Goal: Task Accomplishment & Management: Use online tool/utility

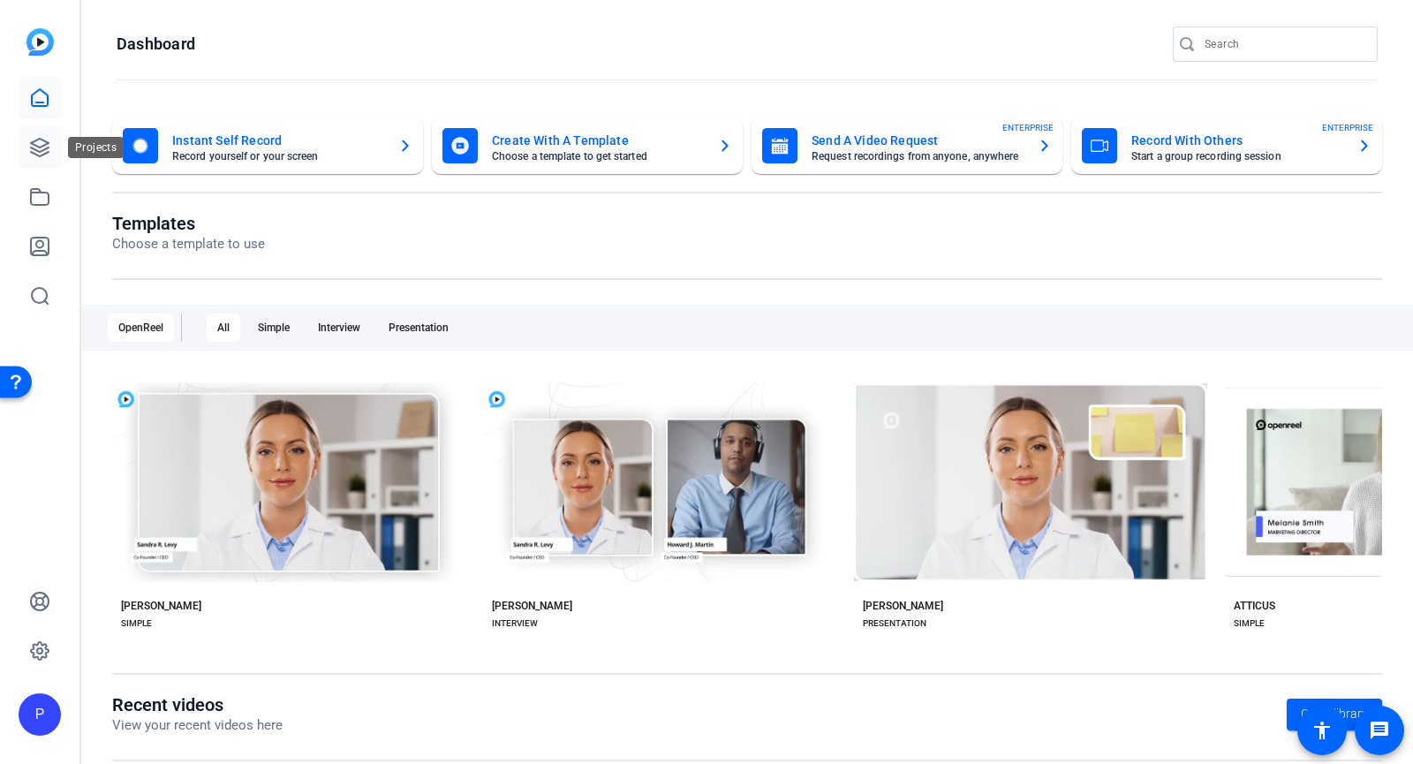
click at [39, 158] on link at bounding box center [40, 147] width 42 height 42
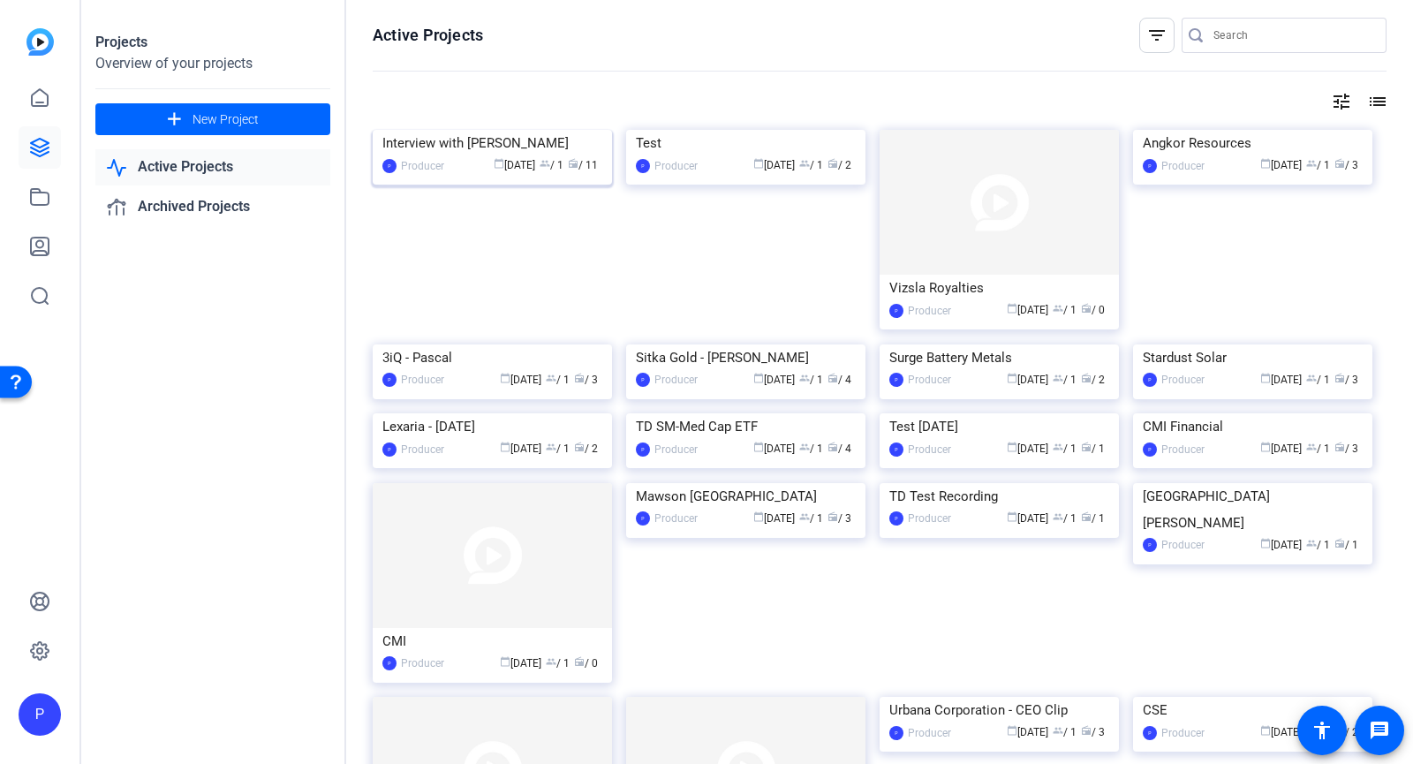
click at [538, 130] on img at bounding box center [492, 130] width 239 height 0
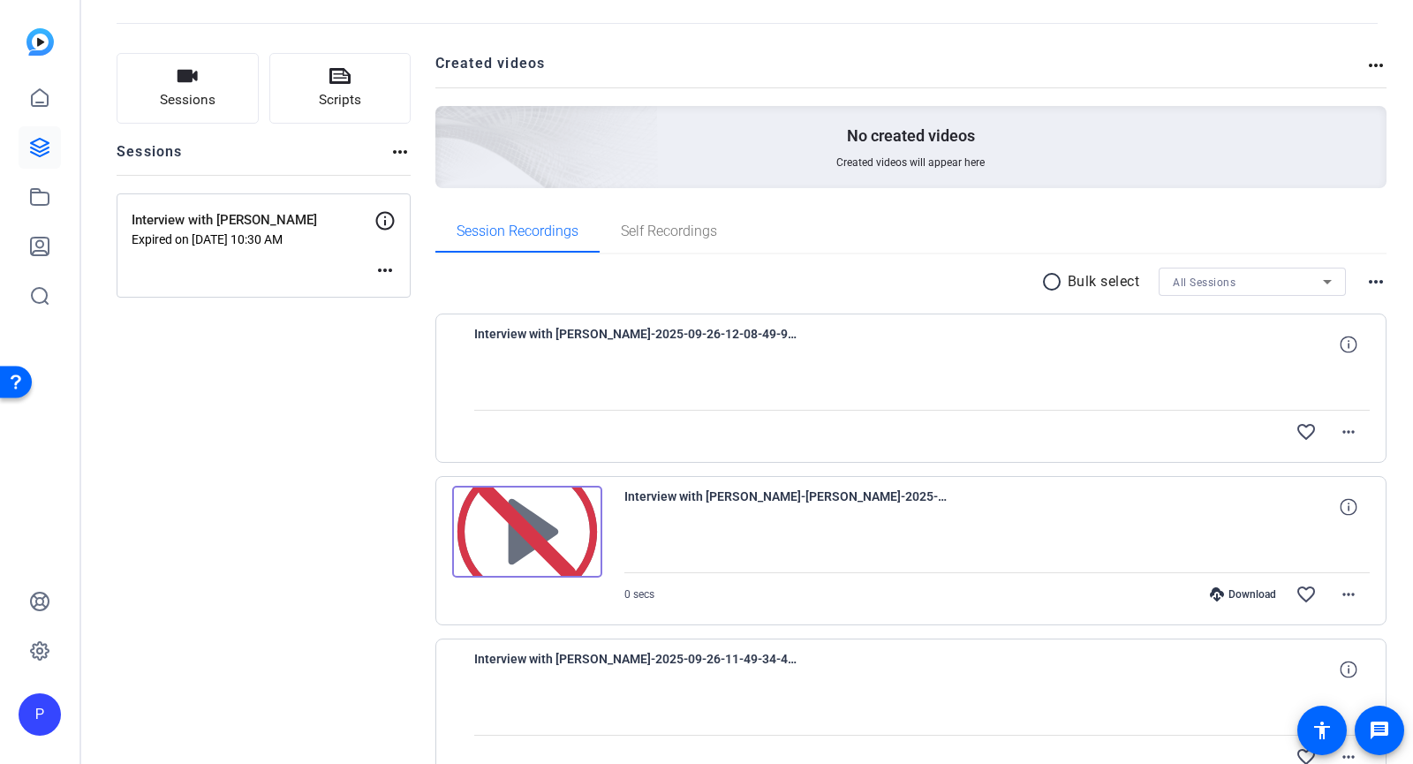
scroll to position [177, 0]
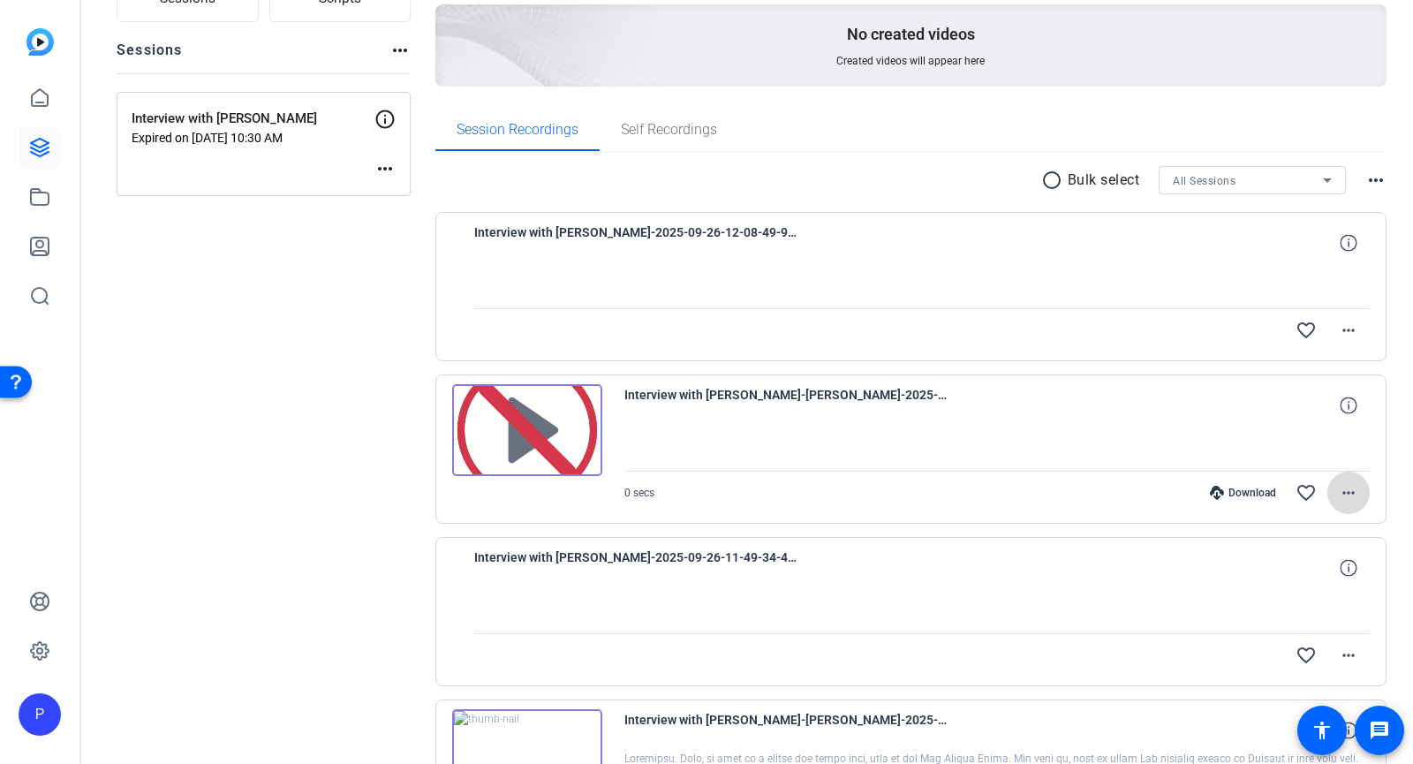
click at [1338, 495] on mat-icon "more_horiz" at bounding box center [1348, 492] width 21 height 21
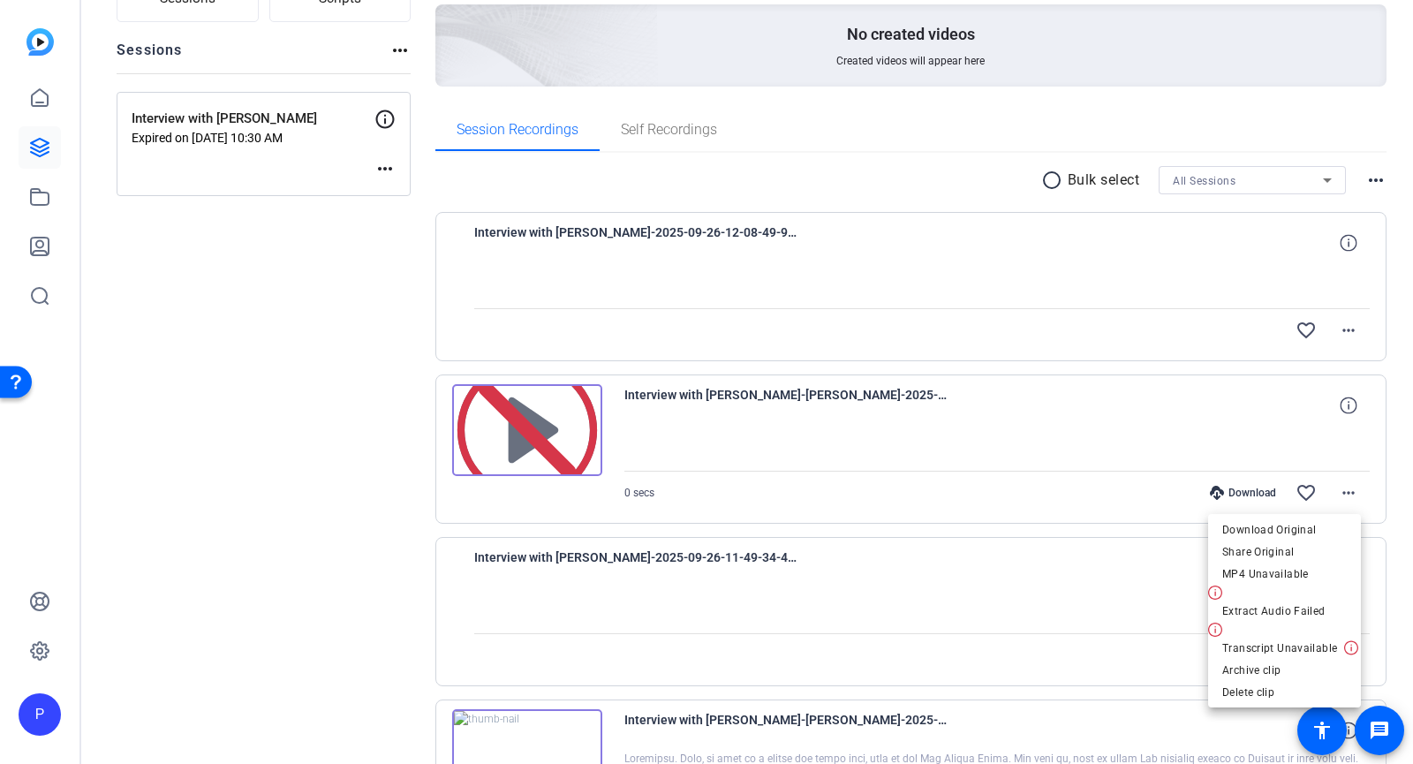
click at [577, 521] on div at bounding box center [706, 382] width 1413 height 764
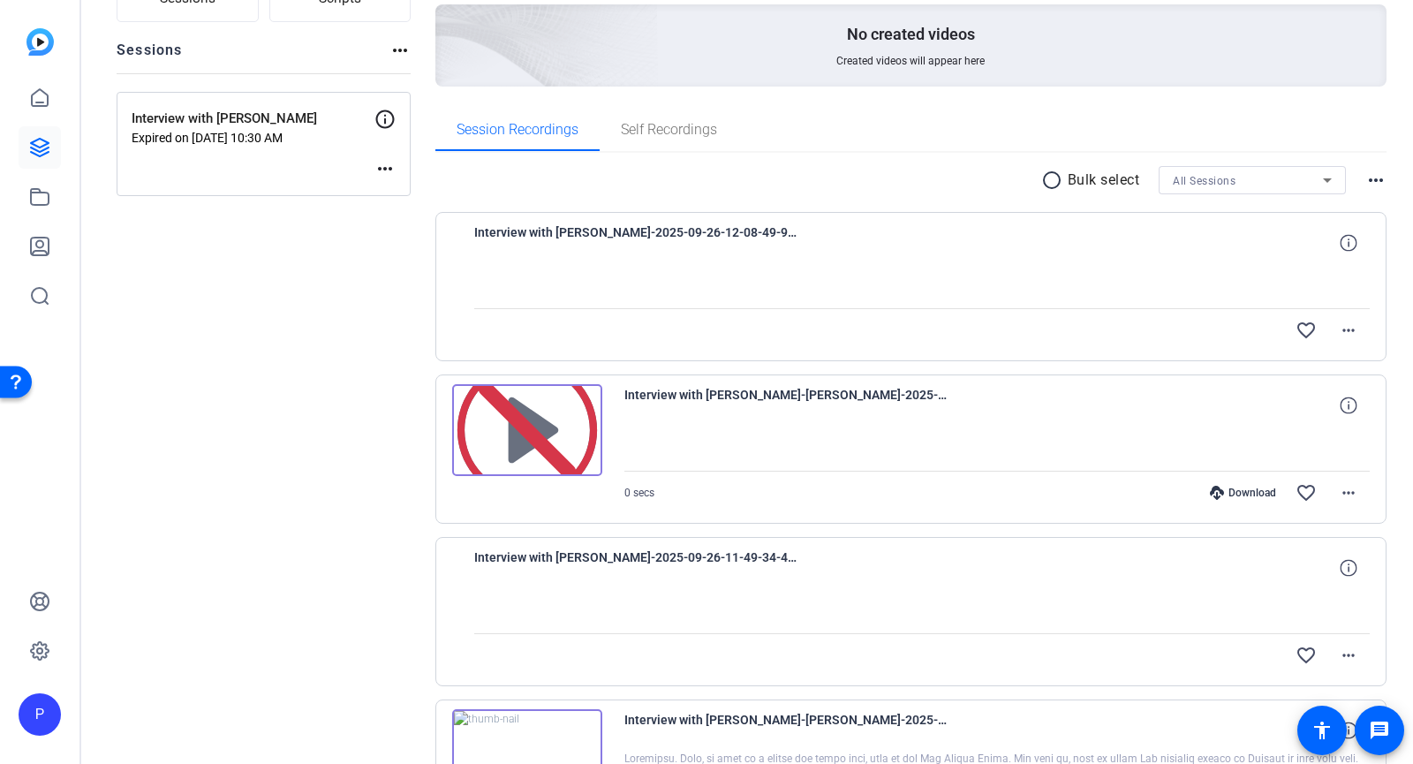
scroll to position [0, 0]
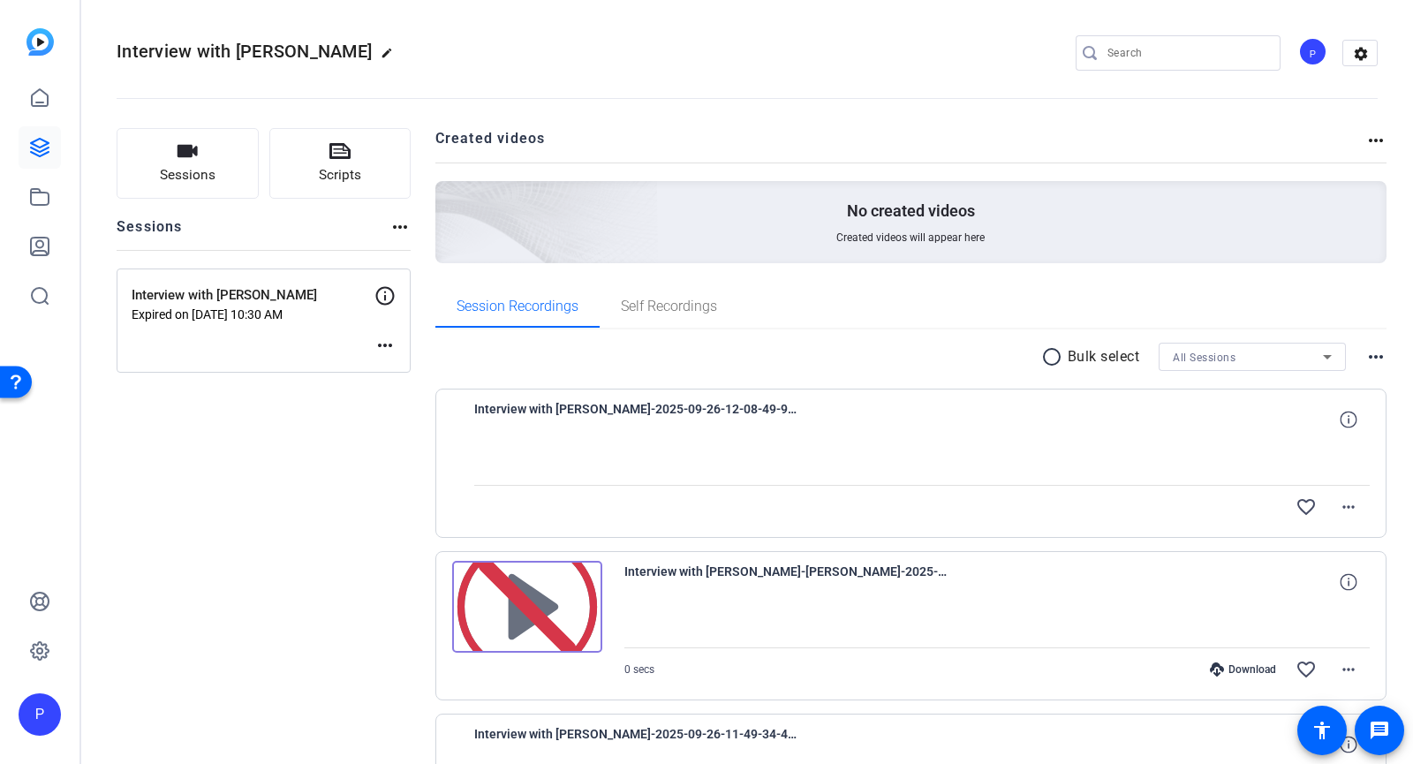
click at [1201, 359] on span "All Sessions" at bounding box center [1204, 358] width 63 height 12
click at [1201, 359] on div at bounding box center [706, 382] width 1413 height 764
click at [1201, 359] on span "All Sessions" at bounding box center [1204, 358] width 63 height 12
click at [848, 344] on div at bounding box center [706, 382] width 1413 height 764
